Goal: Transaction & Acquisition: Download file/media

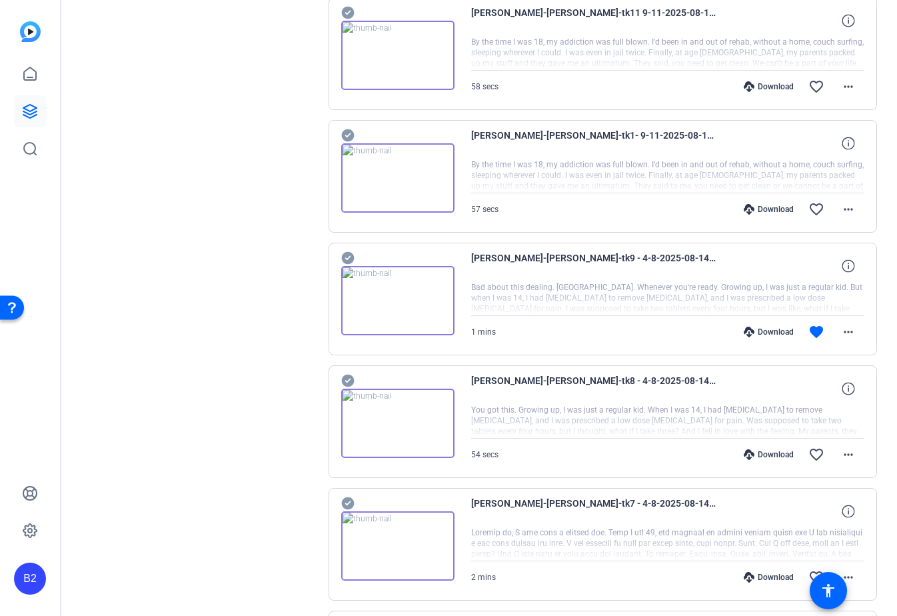
scroll to position [1895, 0]
click at [849, 209] on mat-icon "more_horiz" at bounding box center [848, 208] width 16 height 16
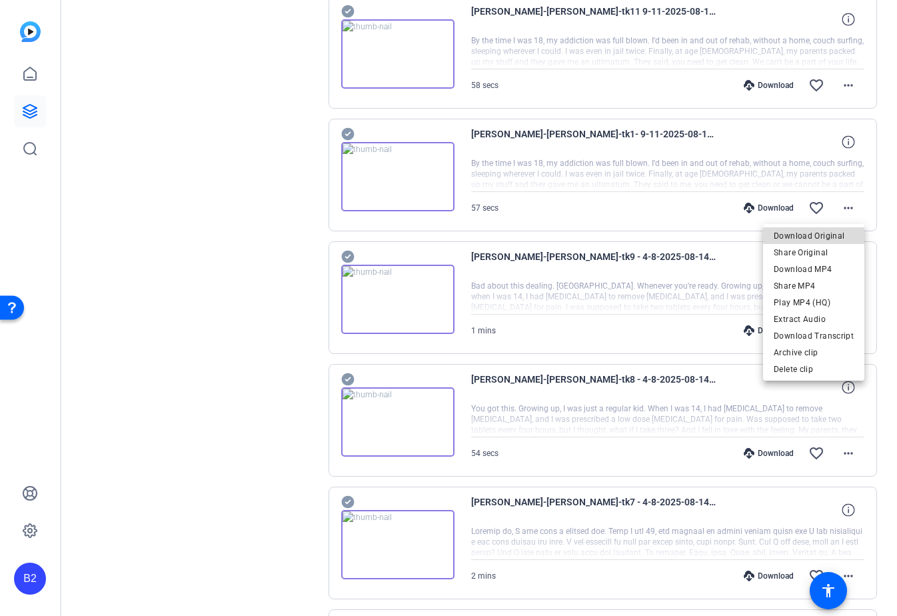
click at [831, 233] on span "Download Original" at bounding box center [813, 236] width 80 height 16
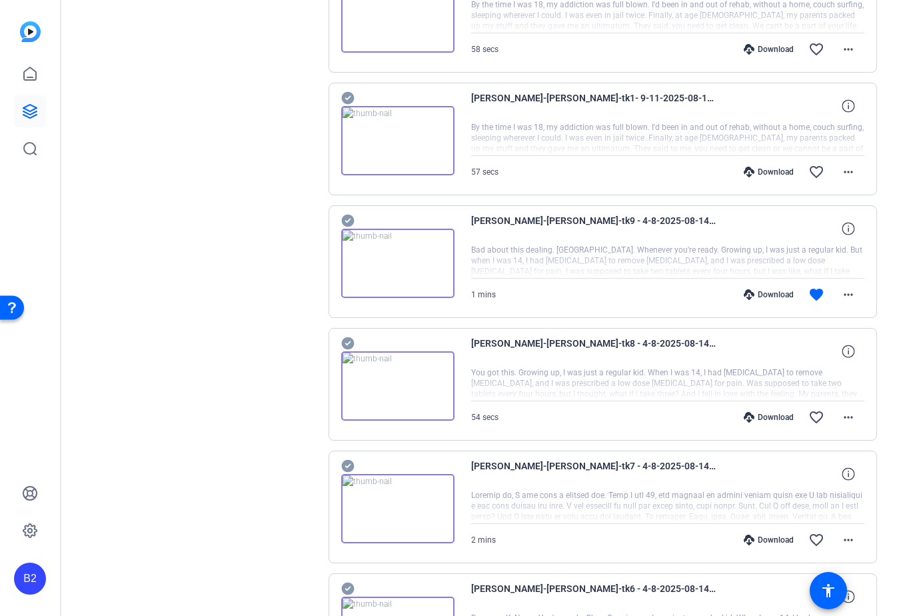
scroll to position [1921, 0]
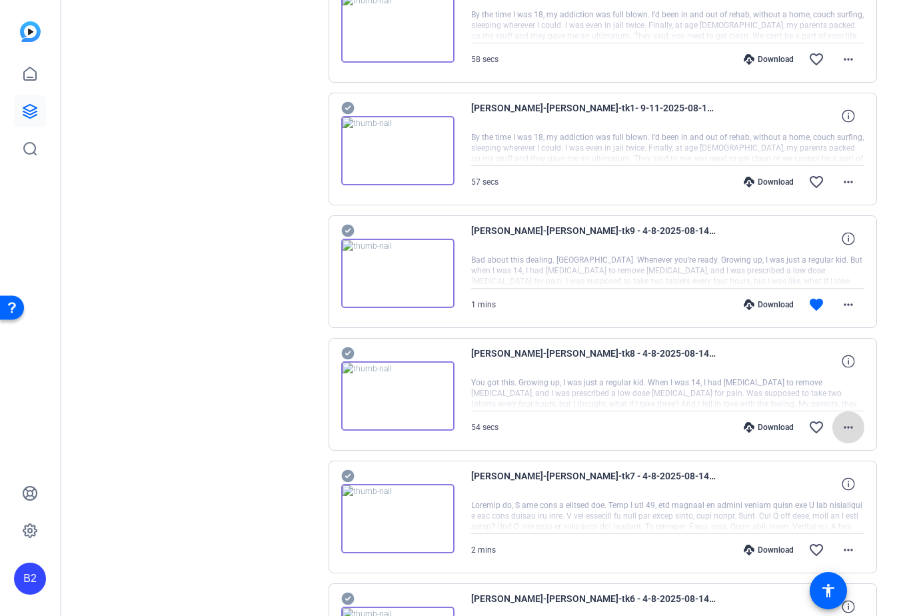
click at [843, 422] on mat-icon "more_horiz" at bounding box center [848, 427] width 16 height 16
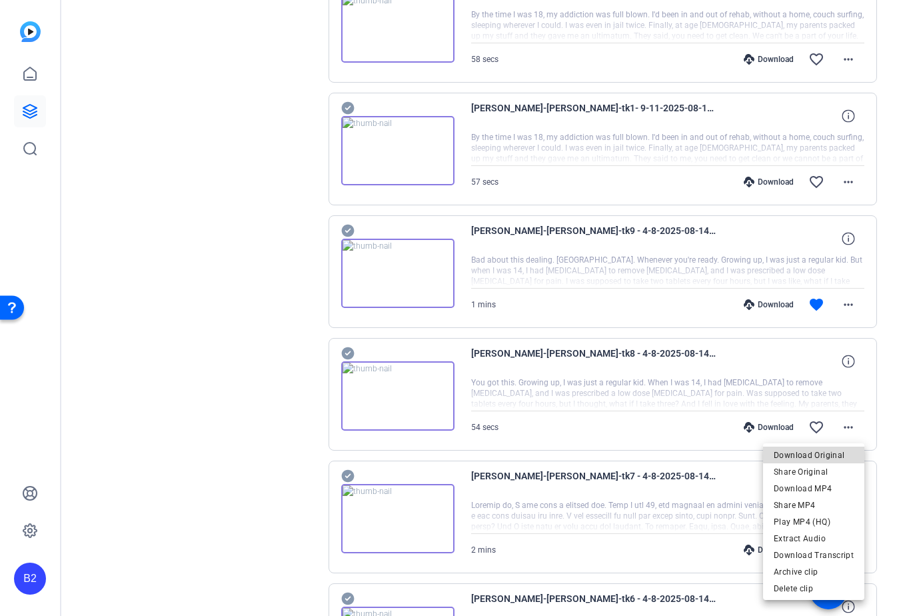
click at [827, 449] on span "Download Original" at bounding box center [813, 455] width 80 height 16
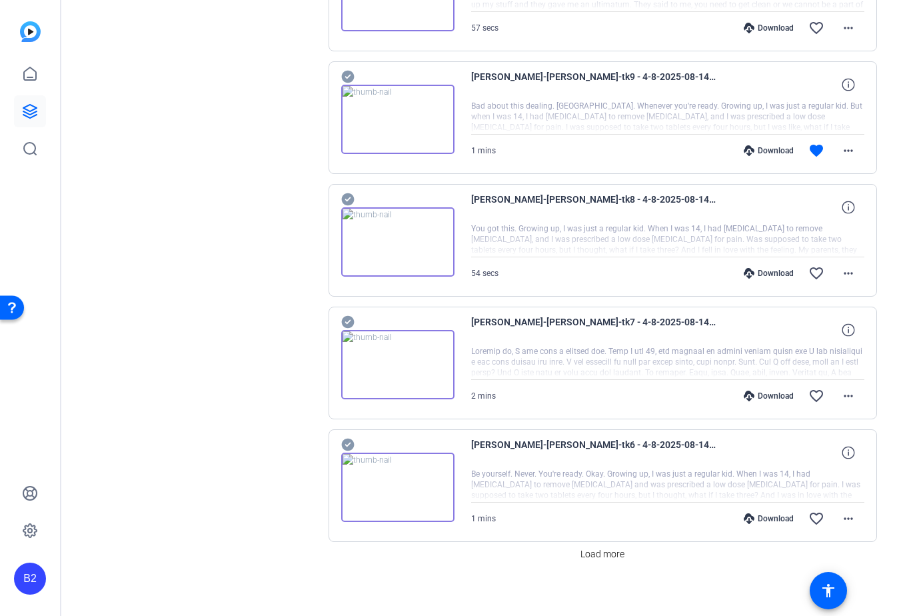
scroll to position [2084, 0]
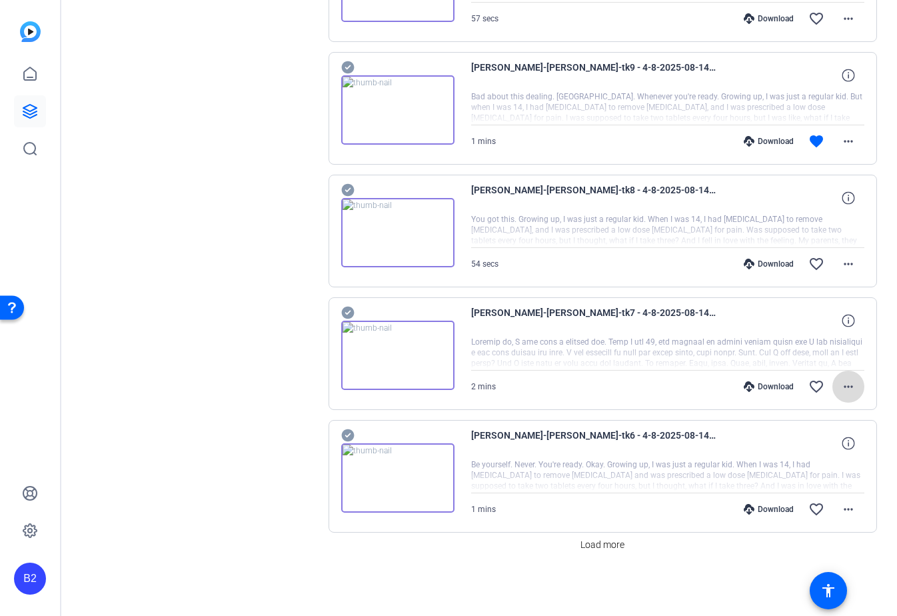
click at [850, 384] on mat-icon "more_horiz" at bounding box center [848, 386] width 16 height 16
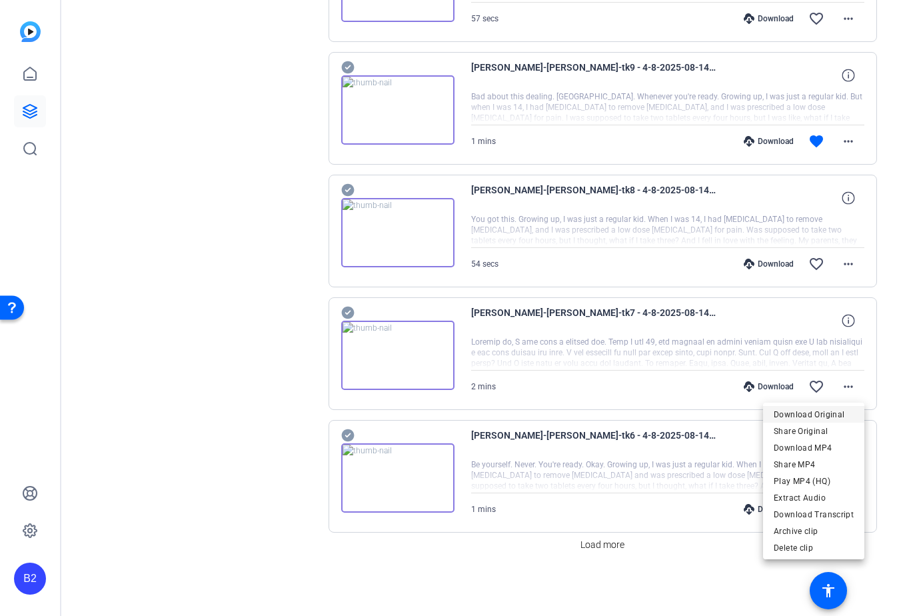
click at [837, 414] on span "Download Original" at bounding box center [813, 414] width 80 height 16
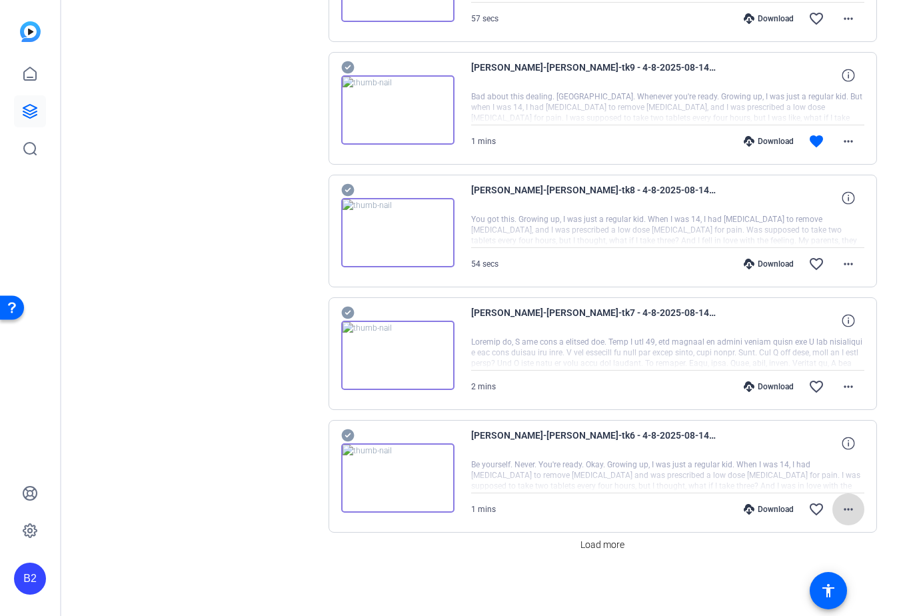
click at [851, 505] on mat-icon "more_horiz" at bounding box center [848, 509] width 16 height 16
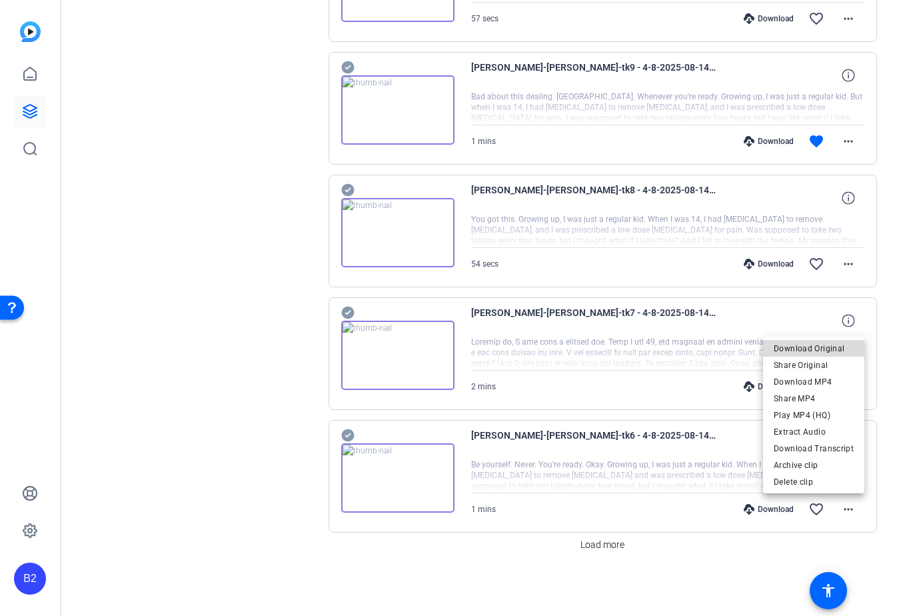
click at [823, 347] on span "Download Original" at bounding box center [813, 348] width 80 height 16
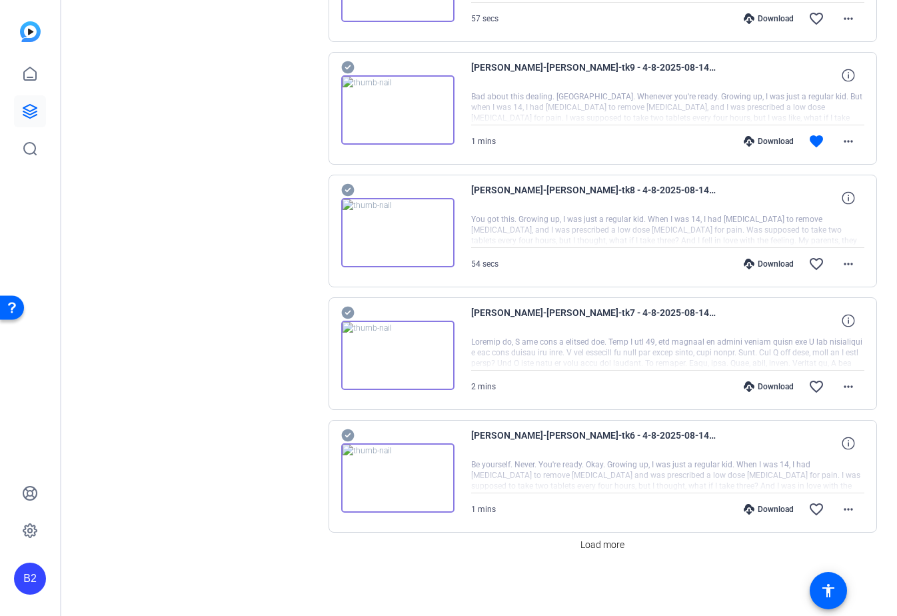
click at [823, 347] on div at bounding box center [668, 352] width 394 height 33
click at [599, 548] on span "Load more" at bounding box center [602, 545] width 44 height 14
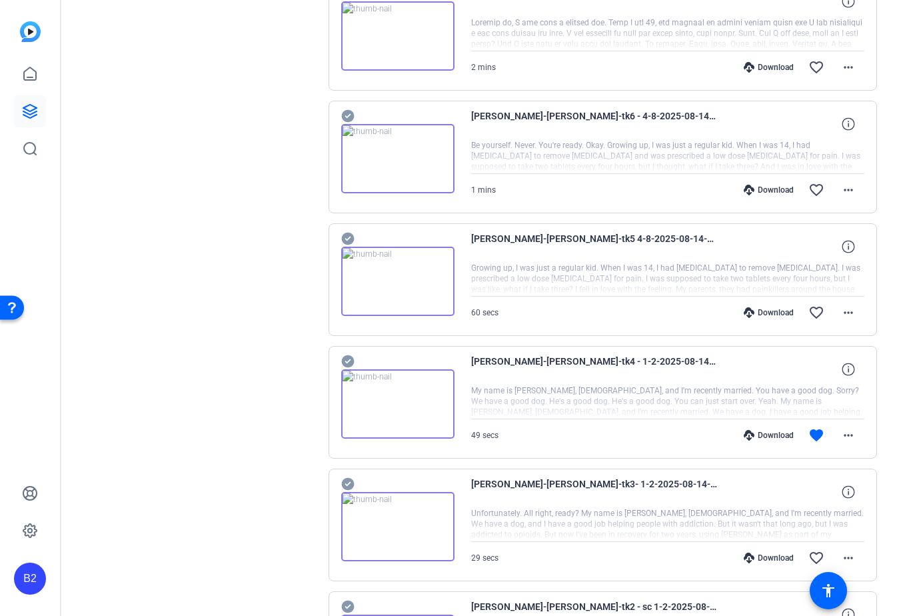
scroll to position [2476, 0]
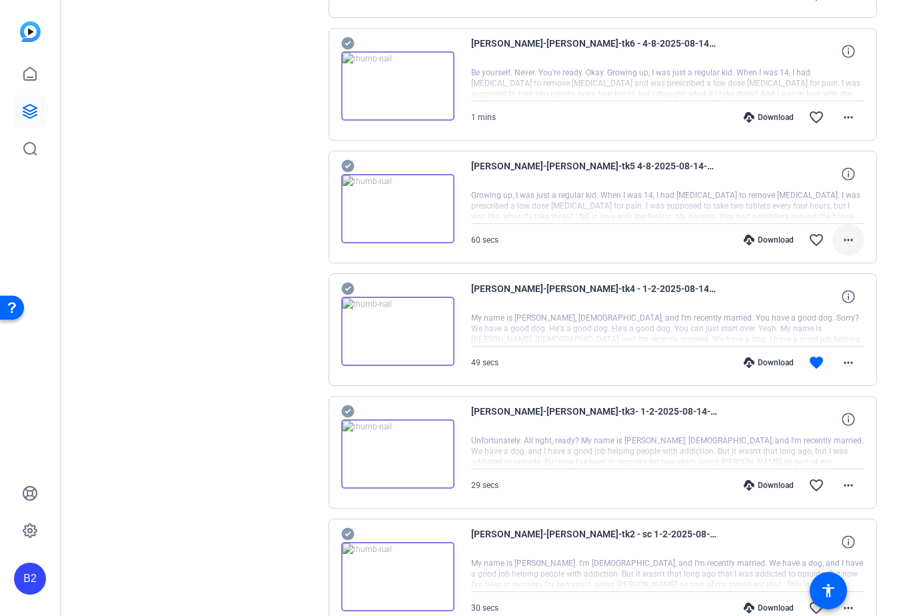
click at [847, 236] on mat-icon "more_horiz" at bounding box center [848, 240] width 16 height 16
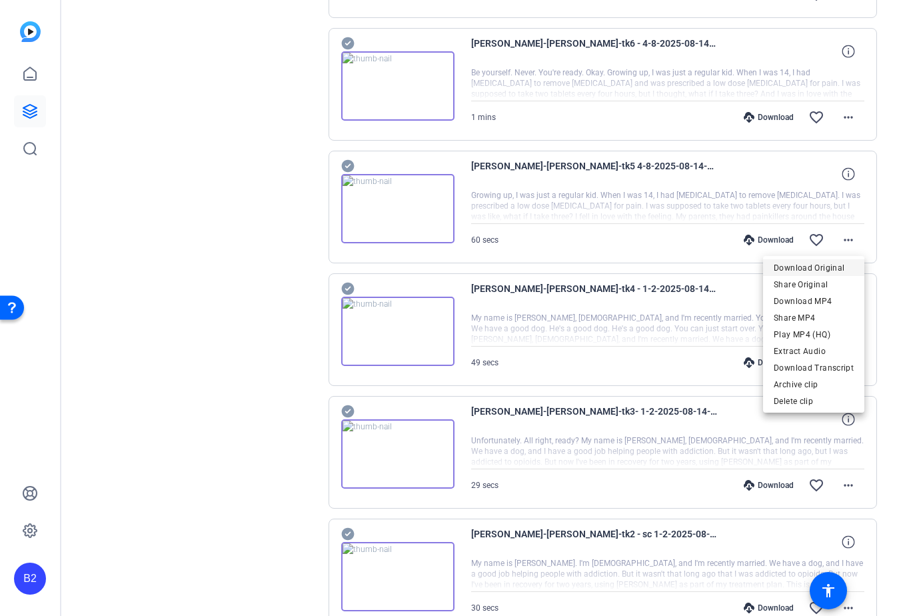
click at [828, 265] on span "Download Original" at bounding box center [813, 268] width 80 height 16
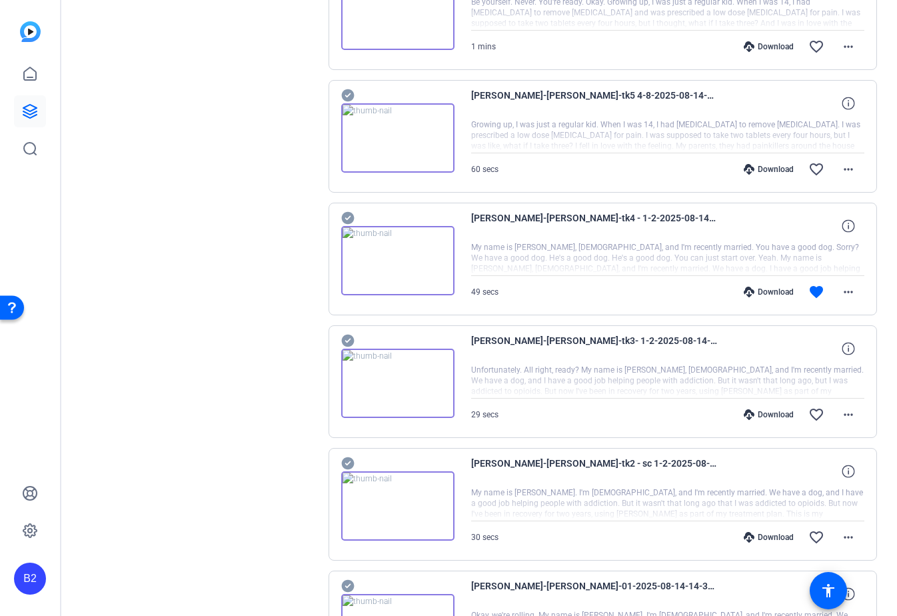
scroll to position [2547, 0]
click at [855, 415] on mat-icon "more_horiz" at bounding box center [848, 414] width 16 height 16
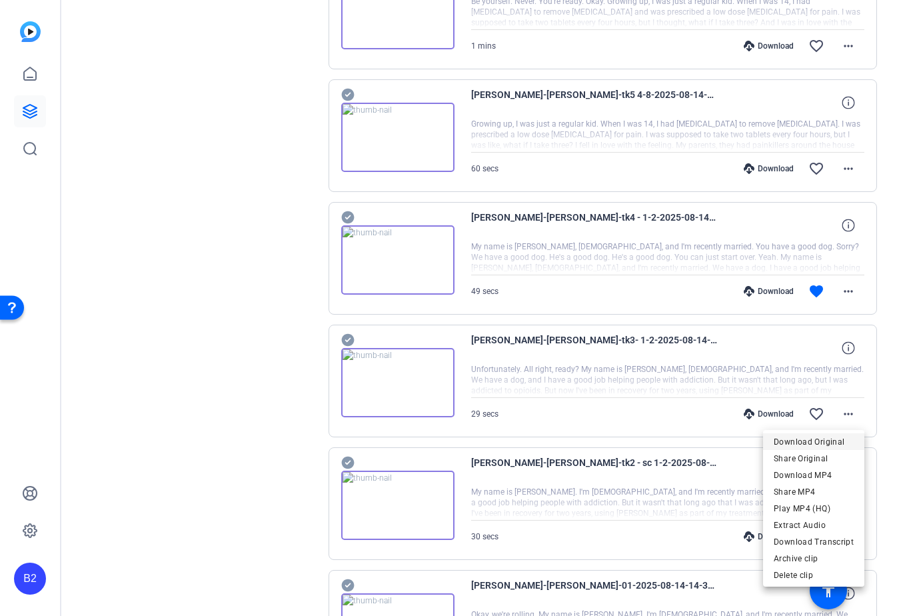
click at [837, 439] on span "Download Original" at bounding box center [813, 442] width 80 height 16
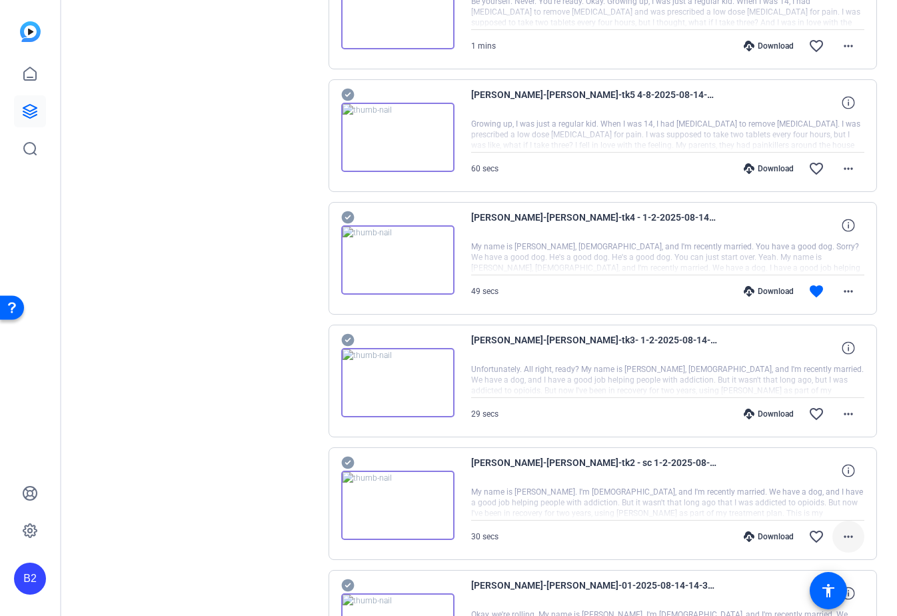
click at [849, 528] on mat-icon "more_horiz" at bounding box center [848, 536] width 16 height 16
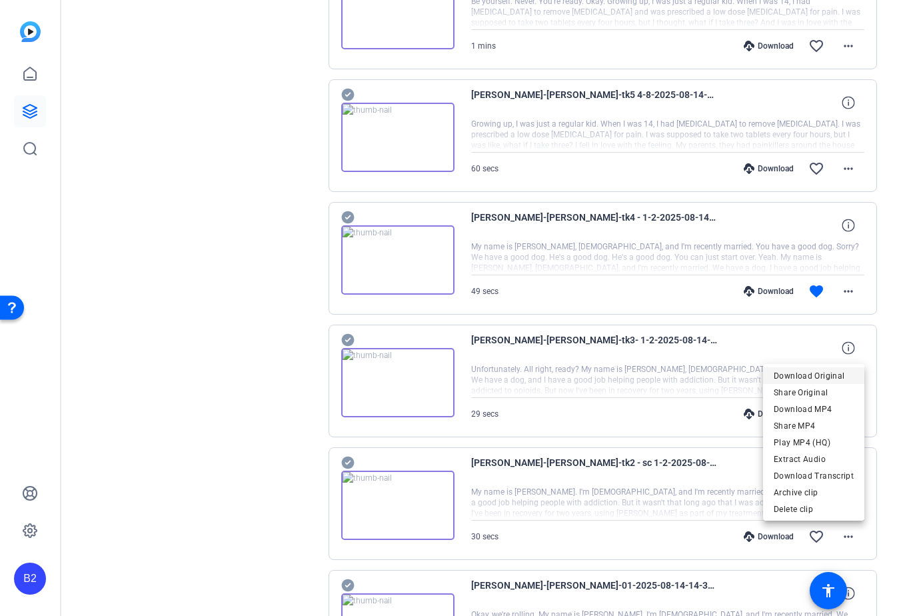
click at [812, 370] on span "Download Original" at bounding box center [813, 376] width 80 height 16
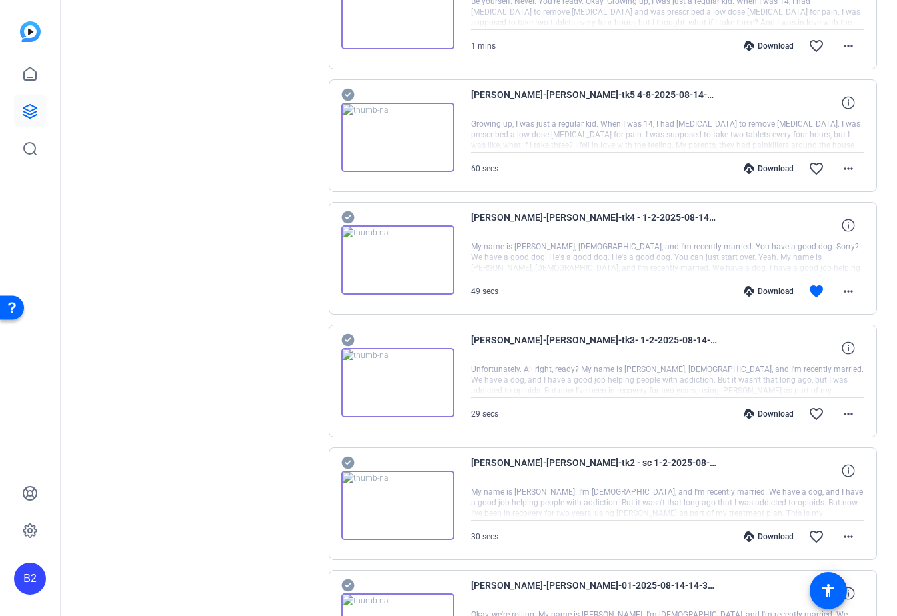
click at [834, 5] on div at bounding box center [668, 12] width 394 height 33
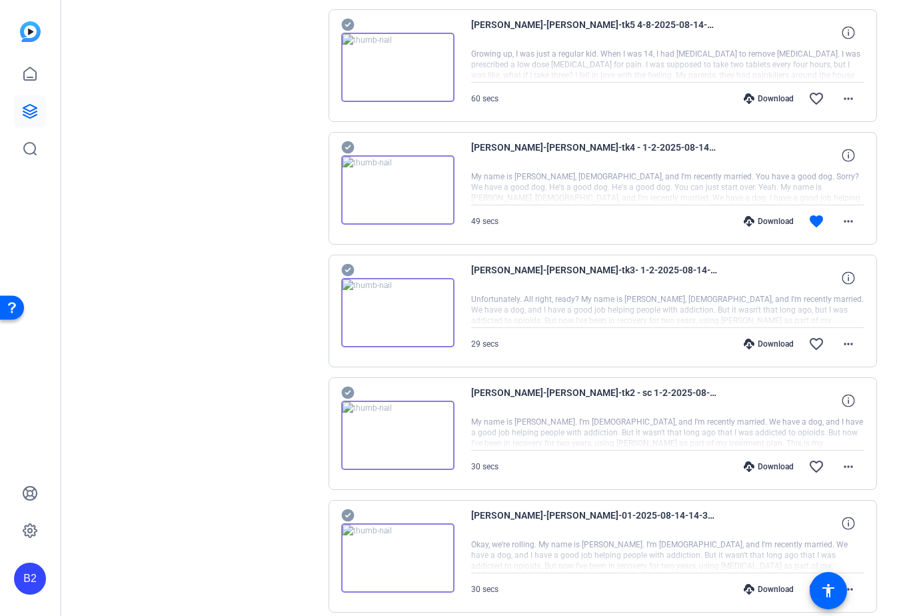
scroll to position [2616, 0]
click at [856, 469] on span at bounding box center [848, 467] width 32 height 32
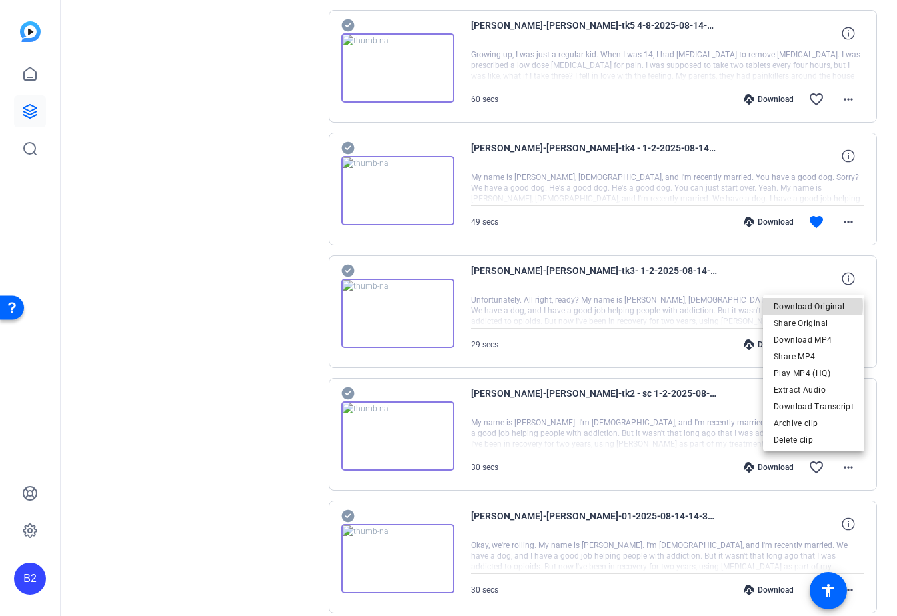
click at [807, 306] on span "Download Original" at bounding box center [813, 306] width 80 height 16
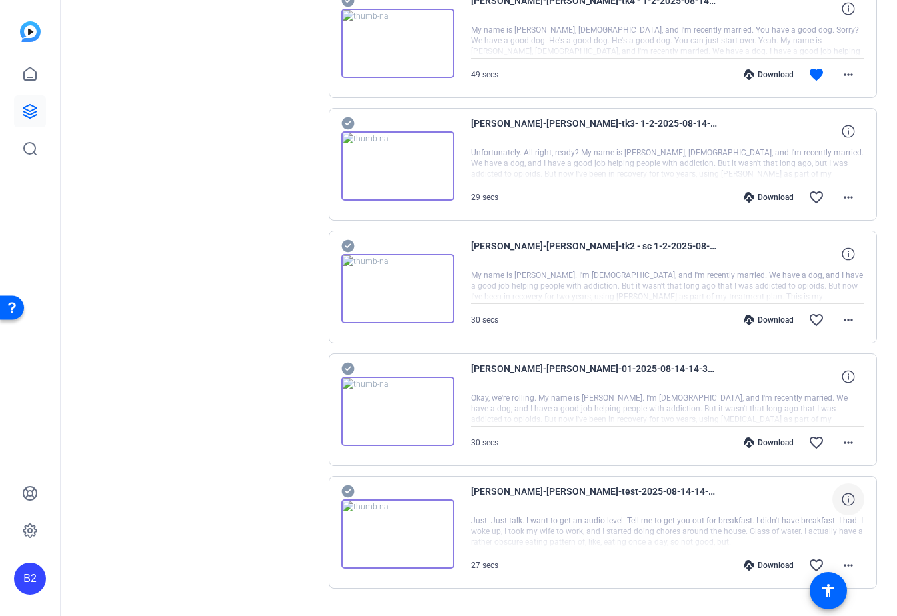
scroll to position [2765, 0]
click at [848, 441] on mat-icon "more_horiz" at bounding box center [848, 441] width 16 height 16
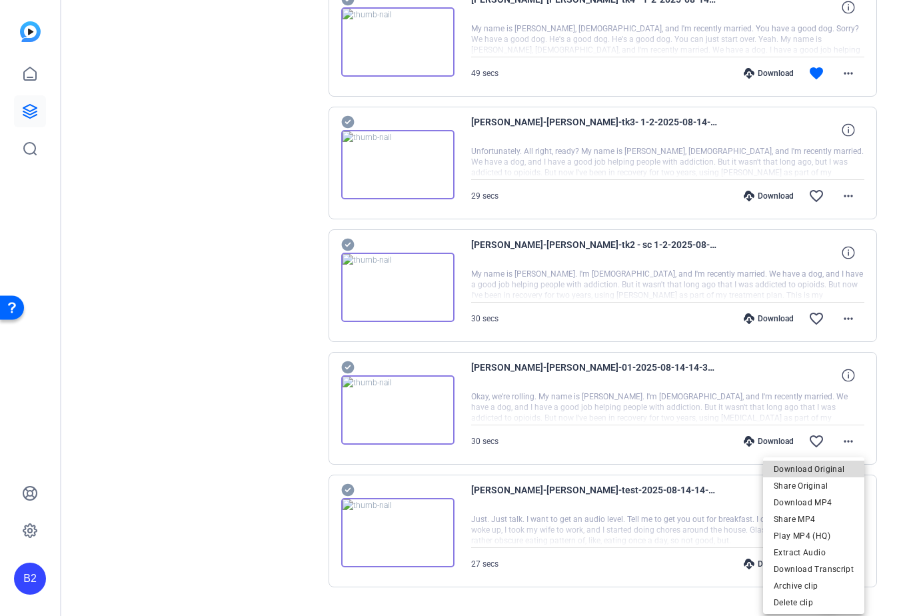
click at [823, 469] on span "Download Original" at bounding box center [813, 469] width 80 height 16
